Goal: Task Accomplishment & Management: Manage account settings

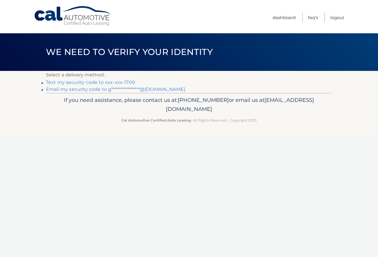
click at [124, 83] on link "Text my security code to xxx-xxx-1709" at bounding box center [90, 82] width 89 height 5
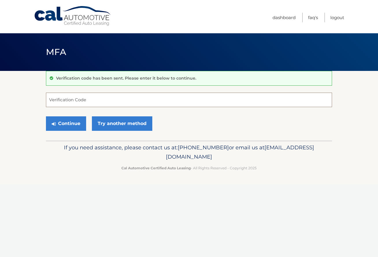
click at [89, 97] on input "Verification Code" at bounding box center [189, 100] width 286 height 14
type input "811786"
click at [66, 121] on button "Continue" at bounding box center [66, 123] width 40 height 14
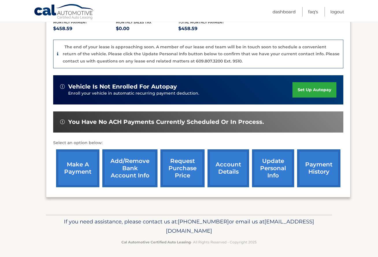
scroll to position [128, 0]
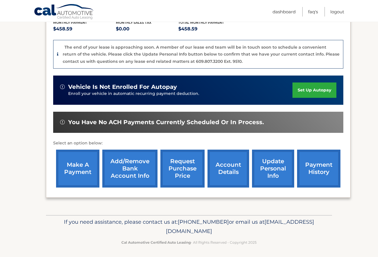
click at [77, 167] on link "make a payment" at bounding box center [77, 168] width 43 height 38
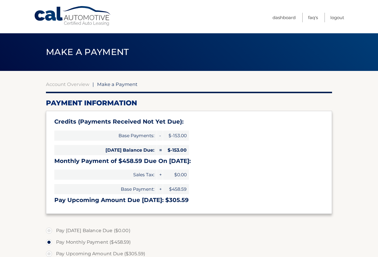
select select "ZTBkYjcxMWEtNjUyMC00NmNkLTljYjEtZTAzOTNiN2I3M2Ri"
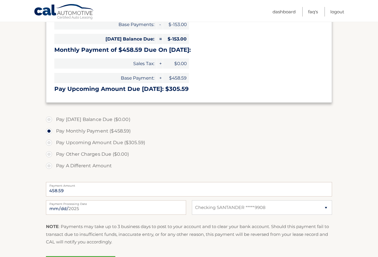
scroll to position [116, 0]
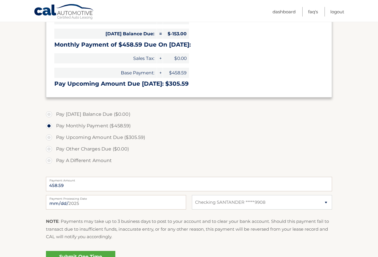
click at [50, 161] on label "Pay A Different Amount" at bounding box center [189, 161] width 286 height 12
click at [50, 161] on input "Pay A Different Amount" at bounding box center [51, 159] width 6 height 9
radio input "true"
click at [97, 180] on label "Payment Amount" at bounding box center [189, 179] width 286 height 5
click at [97, 180] on input "Payment Amount" at bounding box center [189, 184] width 286 height 14
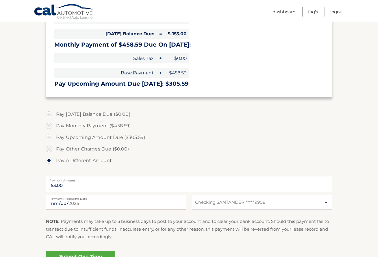
type input "153.00"
click at [18, 174] on section "Account Overview | Make a Payment Payment Information Credits (Payments Receive…" at bounding box center [189, 116] width 378 height 323
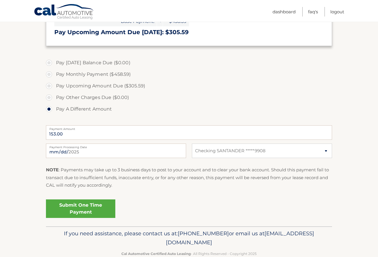
scroll to position [176, 0]
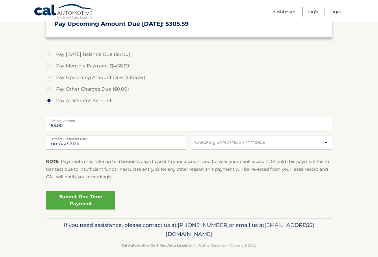
click at [85, 194] on link "Submit One Time Payment" at bounding box center [80, 200] width 69 height 19
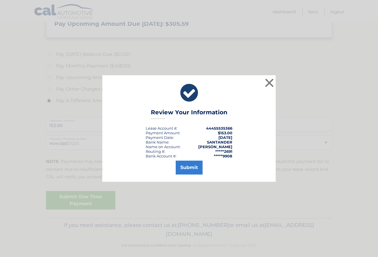
click at [188, 168] on button "Submit" at bounding box center [189, 167] width 27 height 14
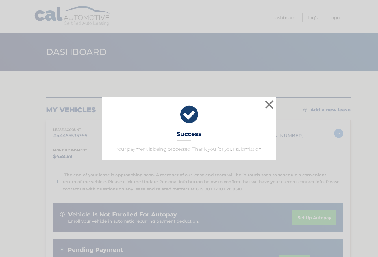
click at [189, 119] on icon at bounding box center [189, 114] width 159 height 21
click at [271, 106] on button "×" at bounding box center [270, 105] width 12 height 12
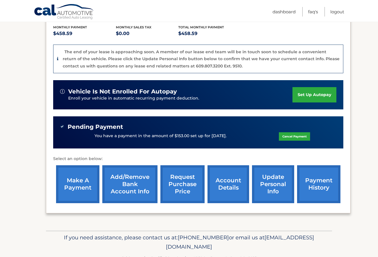
scroll to position [124, 0]
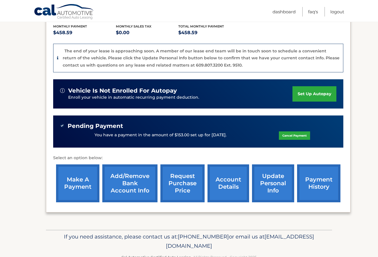
click at [272, 184] on link "update personal info" at bounding box center [273, 183] width 42 height 38
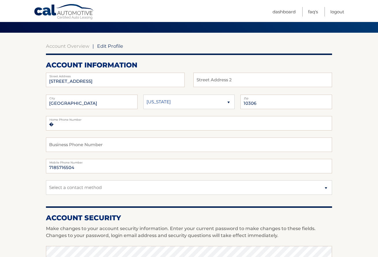
scroll to position [38, 0]
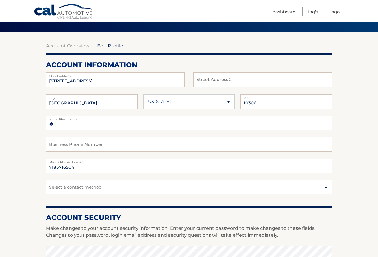
click at [82, 168] on input "7185716504" at bounding box center [189, 165] width 286 height 14
type input "7"
type input "3472151709"
click at [31, 172] on section "Account Overview | Edit Profile account information 36 MOBILE AVE Street Addres…" at bounding box center [189, 242] width 378 height 421
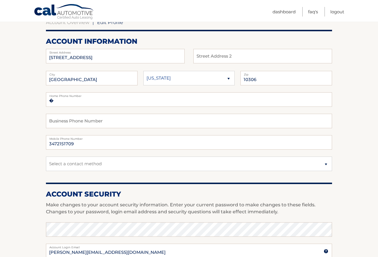
scroll to position [69, 0]
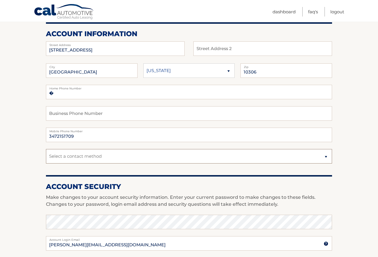
select select "1"
click at [356, 162] on section "Account Overview | Edit Profile account information 36 MOBILE AVE Street Addres…" at bounding box center [189, 211] width 378 height 421
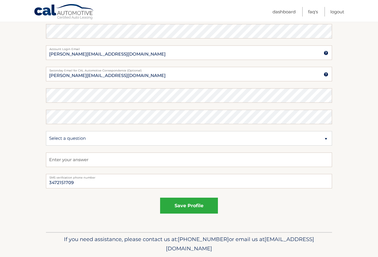
scroll to position [265, 0]
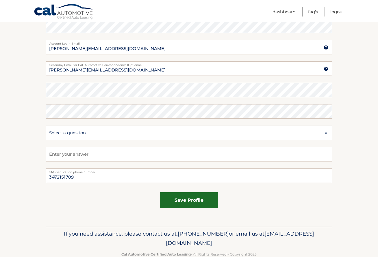
click at [203, 194] on button "save profile" at bounding box center [189, 200] width 58 height 16
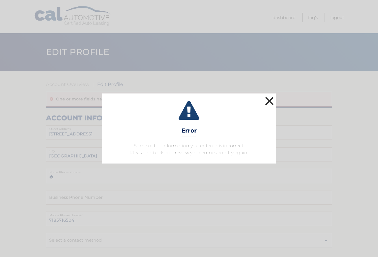
click at [269, 101] on button "×" at bounding box center [270, 101] width 12 height 12
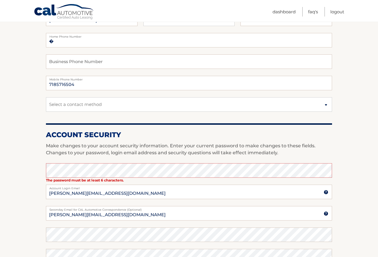
scroll to position [137, 0]
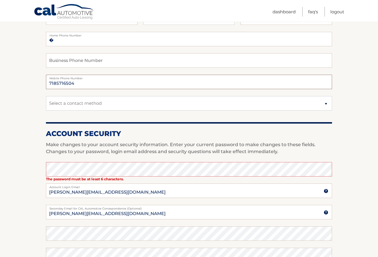
click at [74, 85] on input "7185716504" at bounding box center [189, 82] width 286 height 14
type input "7"
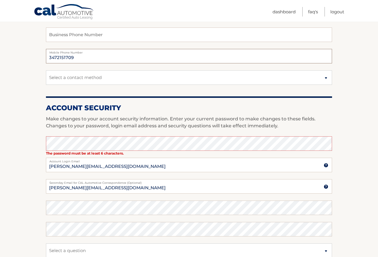
type input "3472151709"
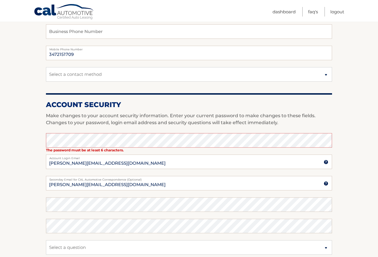
click at [25, 99] on section "Account Overview | Edit Profile One or more fields have an error. account infor…" at bounding box center [189, 123] width 378 height 436
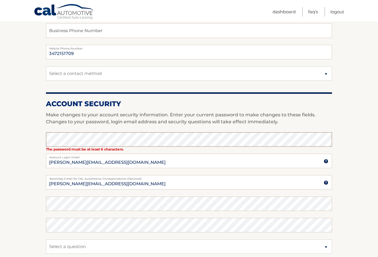
scroll to position [166, 0]
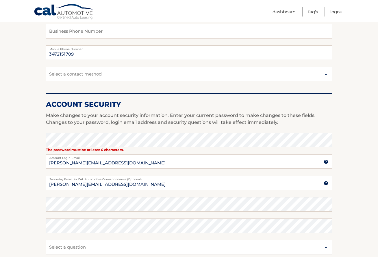
type input "Gustavo.orozco127@gmail.com"
click at [23, 214] on section "Account Overview | Edit Profile One or more fields have an error. account infor…" at bounding box center [189, 123] width 378 height 436
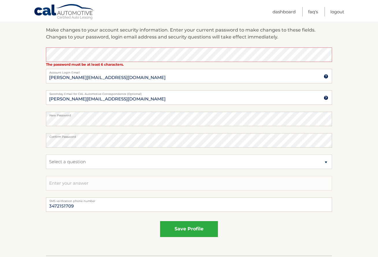
scroll to position [252, 0]
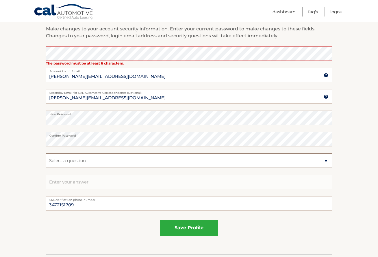
select select "2"
click at [88, 176] on input "text" at bounding box center [189, 182] width 286 height 14
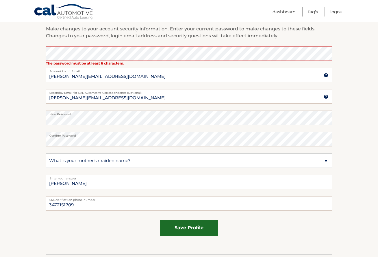
type input "Gutierrez"
click at [193, 223] on button "save profile" at bounding box center [189, 228] width 58 height 16
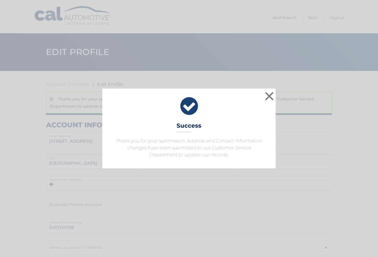
drag, startPoint x: 178, startPoint y: 104, endPoint x: 195, endPoint y: 104, distance: 16.8
click at [179, 104] on icon at bounding box center [189, 106] width 159 height 21
click at [267, 93] on button "×" at bounding box center [270, 96] width 12 height 12
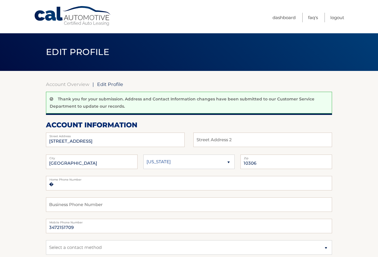
click at [287, 18] on link "Dashboard" at bounding box center [284, 18] width 23 height 10
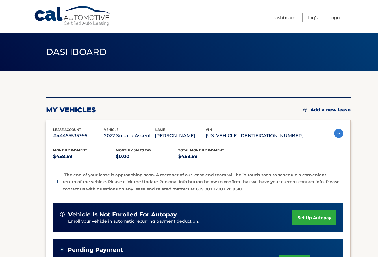
click at [202, 77] on div "my vehicles Add a new lease lease account #44455535366 vehicle 2022 Subaru Asce…" at bounding box center [198, 212] width 305 height 282
